Goal: Submit feedback/report problem

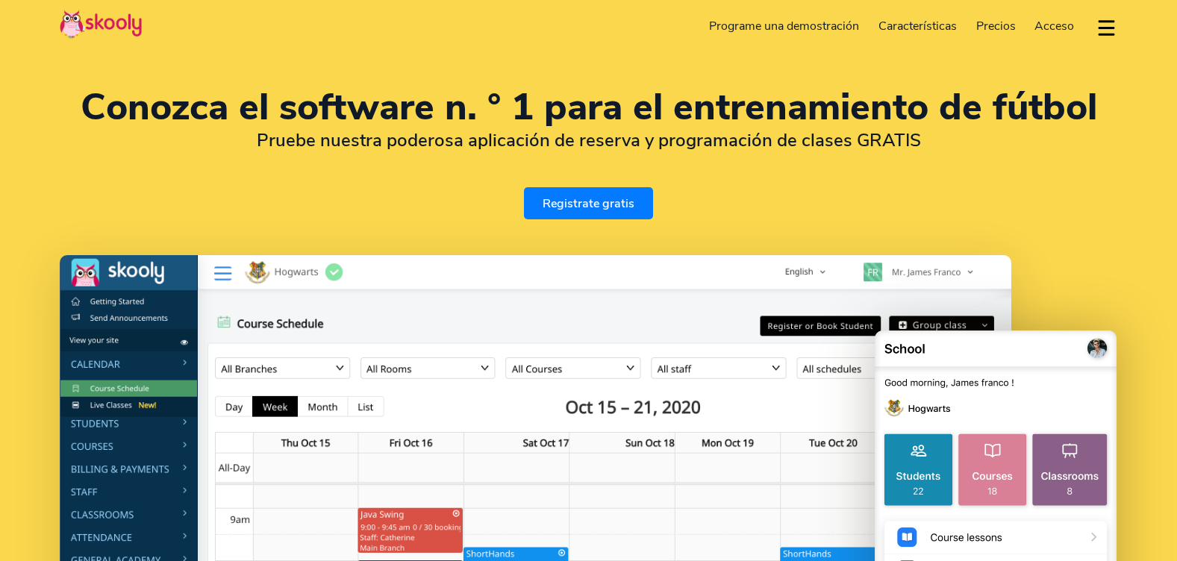
select select "es"
select select "51"
select select "[GEOGRAPHIC_DATA]"
select select "America/[GEOGRAPHIC_DATA]"
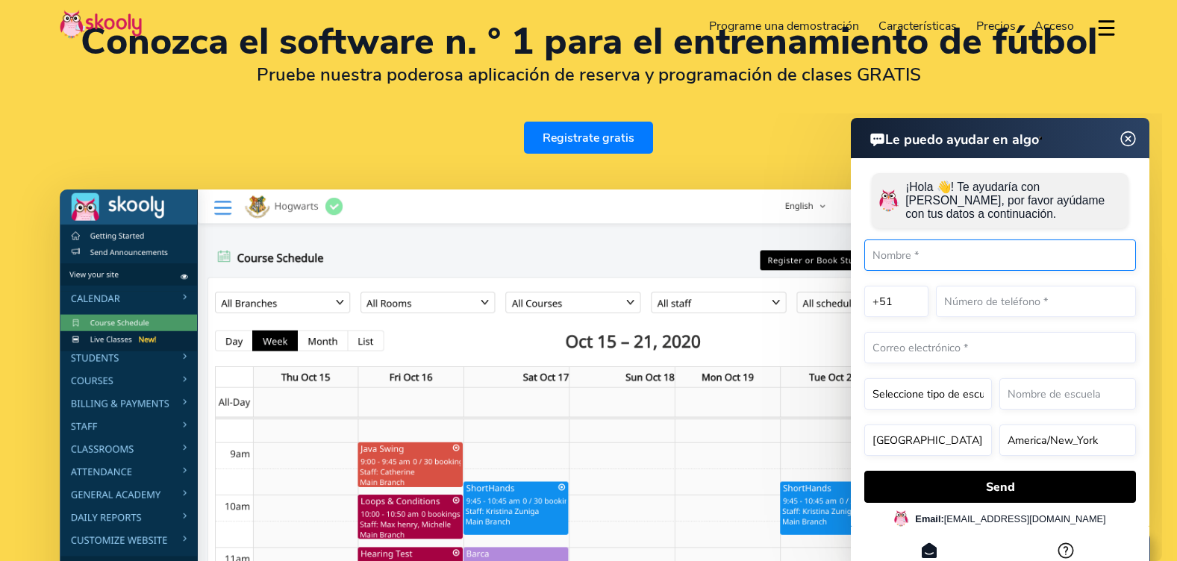
scroll to position [149, 0]
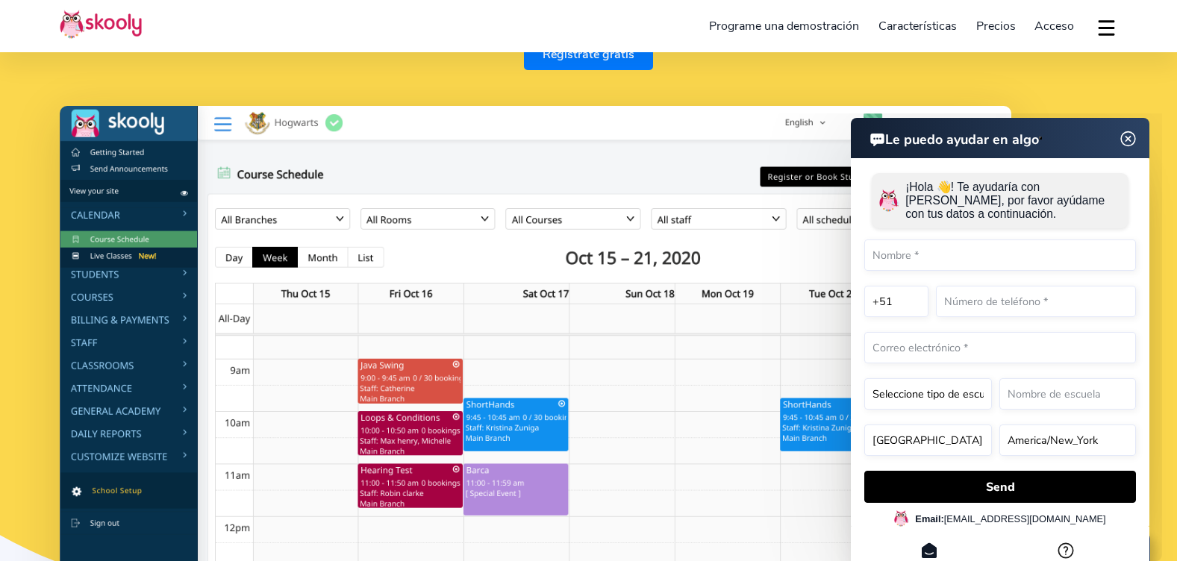
click at [1126, 140] on img at bounding box center [1129, 139] width 28 height 19
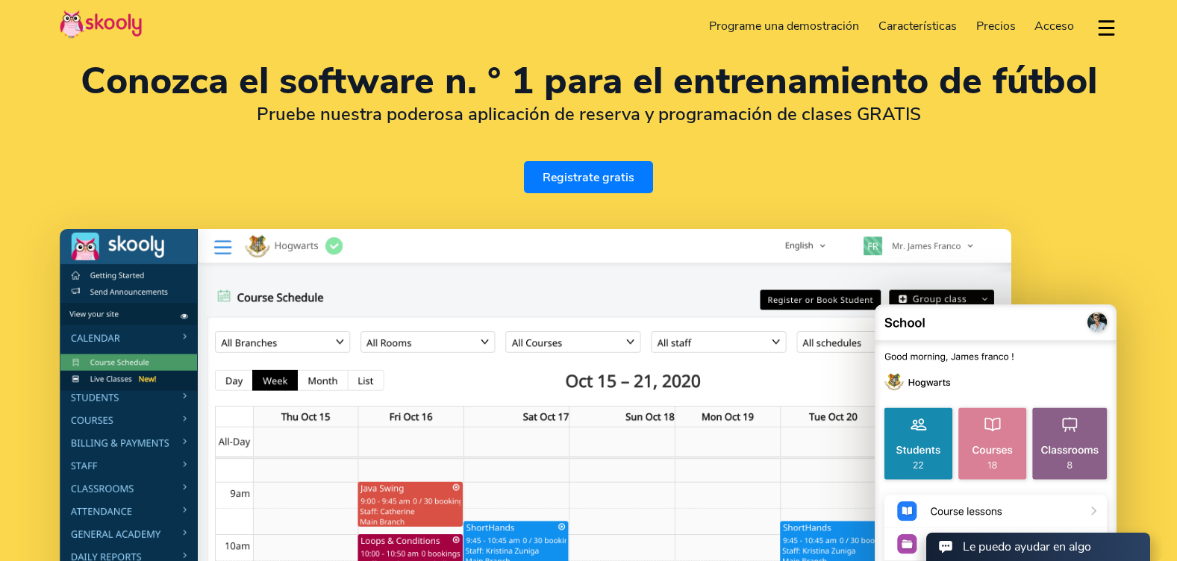
scroll to position [0, 0]
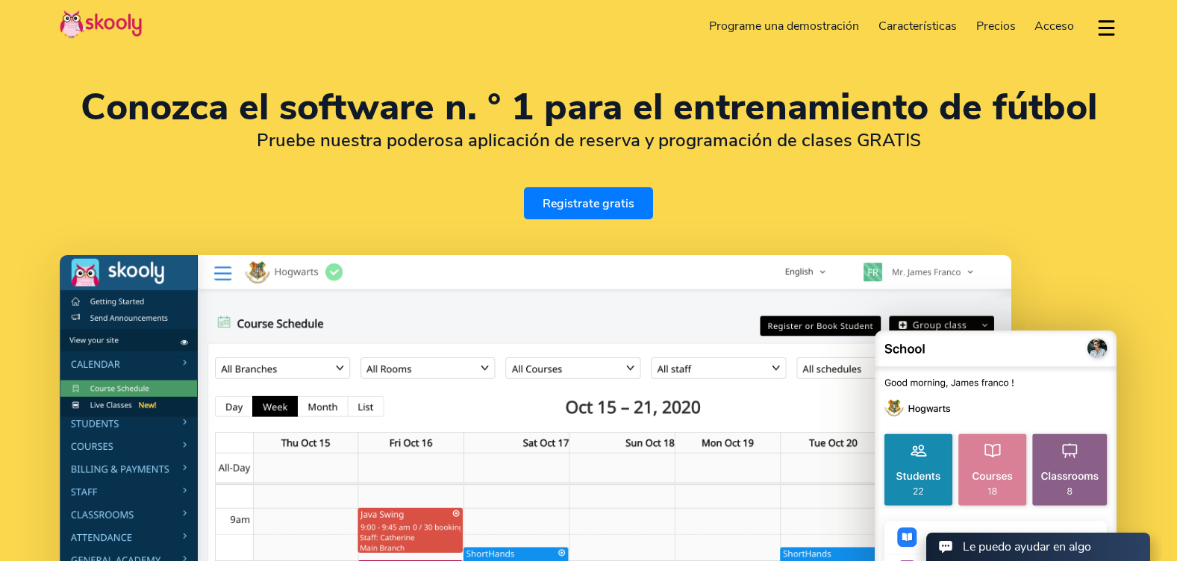
click at [1135, 177] on div "Conozca el software n. ° 1 para el entrenamiento de fútbol Pruebe nuestra poder…" at bounding box center [588, 442] width 1177 height 884
